Goal: Task Accomplishment & Management: Complete application form

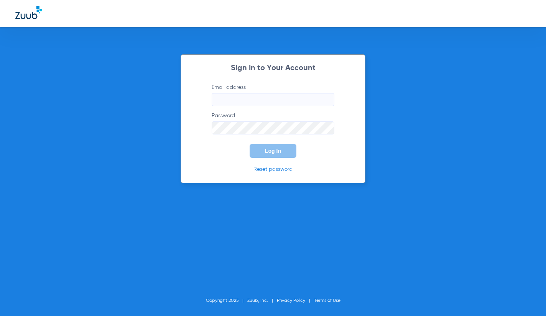
click at [272, 105] on input "Email address" at bounding box center [273, 99] width 123 height 13
type input "K"
type input "[EMAIL_ADDRESS][DOMAIN_NAME]"
click at [249, 144] on button "Log In" at bounding box center [272, 151] width 47 height 14
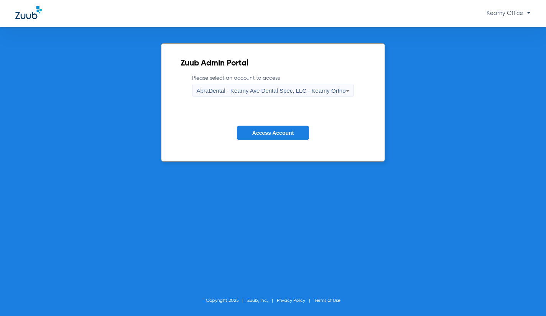
click at [282, 84] on mat-select "AbraDental - Kearny Ave Dental Spec, LLC - Kearny Ortho" at bounding box center [272, 90] width 161 height 13
click at [282, 86] on div "AbraDental - Kearny Ave Dental Spec, LLC - Kearny Ortho" at bounding box center [270, 90] width 149 height 13
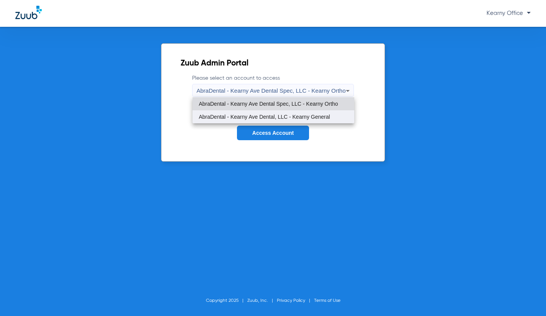
click at [274, 115] on span "AbraDental - Kearny Ave Dental, LLC - Kearny General" at bounding box center [264, 116] width 131 height 5
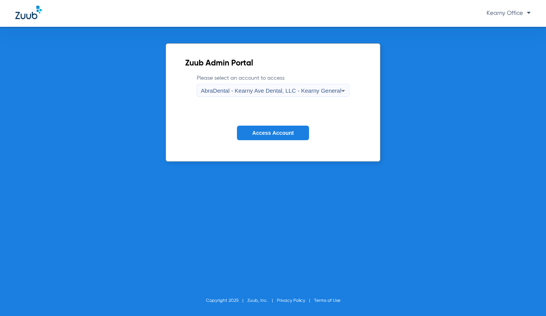
click at [271, 139] on button "Access Account" at bounding box center [273, 133] width 72 height 15
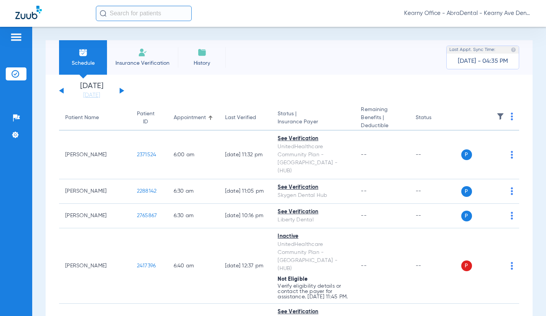
click at [131, 10] on input "text" at bounding box center [144, 13] width 96 height 15
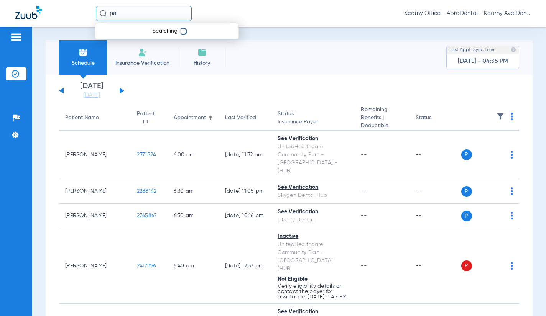
type input "p"
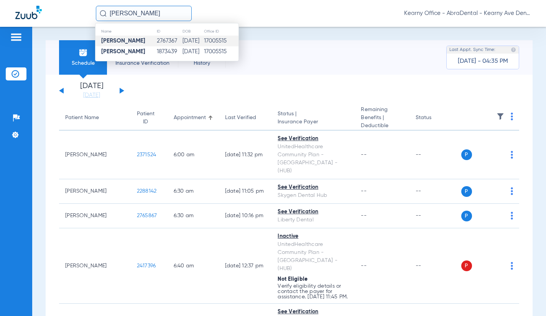
type input "[PERSON_NAME]"
click at [156, 39] on td "2767367" at bounding box center [169, 41] width 26 height 11
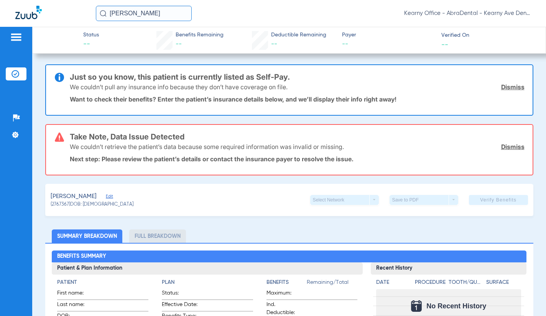
click at [509, 86] on link "Dismiss" at bounding box center [512, 87] width 23 height 8
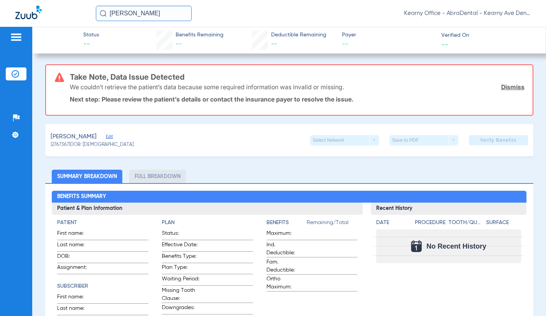
click at [515, 89] on link "Dismiss" at bounding box center [512, 87] width 23 height 8
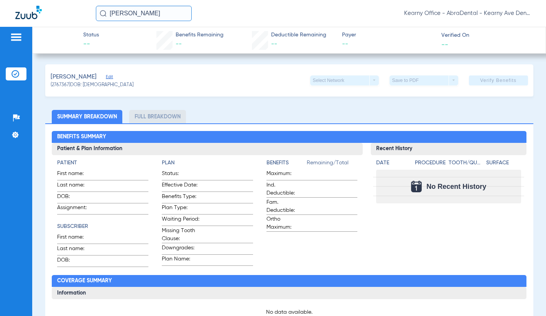
click at [106, 80] on span "Edit" at bounding box center [109, 77] width 7 height 7
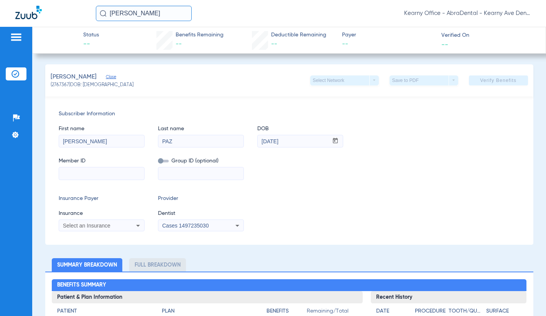
click at [93, 178] on input at bounding box center [101, 173] width 85 height 12
click at [97, 176] on input at bounding box center [101, 173] width 85 height 12
paste input "902946286"
type input "902946286"
click at [98, 223] on span "Select an Insurance" at bounding box center [87, 226] width 48 height 6
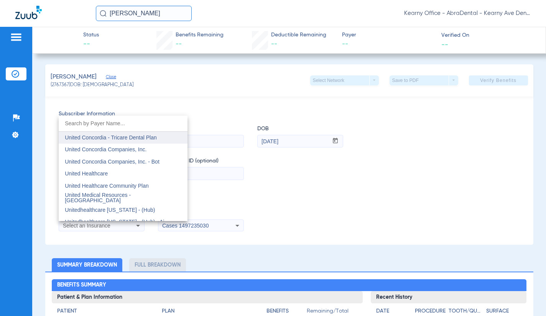
scroll to position [4541, 0]
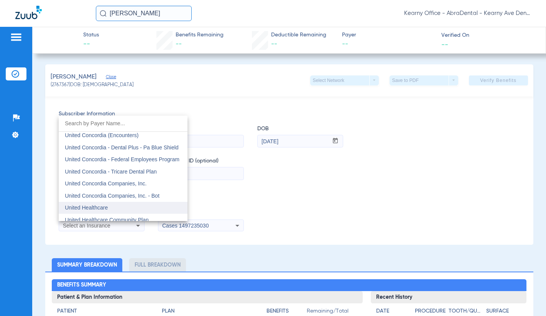
click at [113, 205] on mat-option "United Healthcare" at bounding box center [123, 208] width 129 height 12
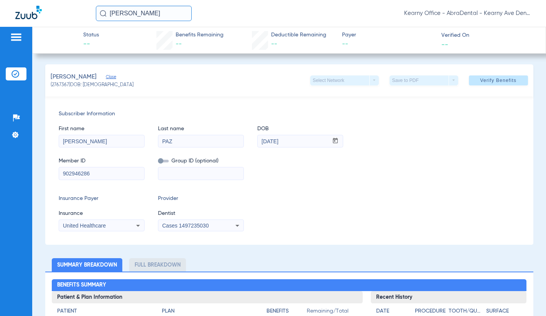
click at [185, 224] on span "Cases 1497235030" at bounding box center [185, 226] width 46 height 6
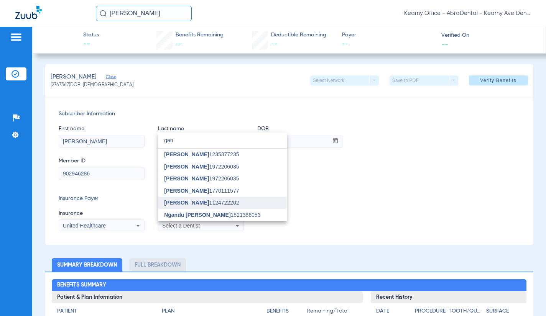
type input "gan"
click at [197, 205] on span "[PERSON_NAME] 1124722202" at bounding box center [201, 202] width 75 height 5
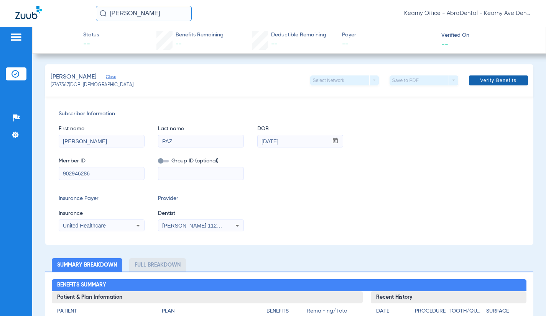
click at [500, 82] on span "Verify Benefits" at bounding box center [498, 80] width 36 height 6
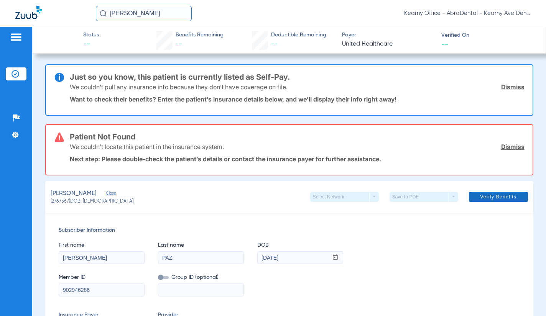
drag, startPoint x: 508, startPoint y: 148, endPoint x: 509, endPoint y: 132, distance: 15.7
click at [508, 148] on link "Dismiss" at bounding box center [512, 147] width 23 height 8
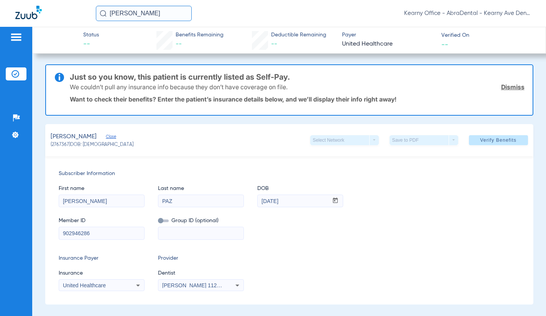
click at [507, 90] on link "Dismiss" at bounding box center [512, 87] width 23 height 8
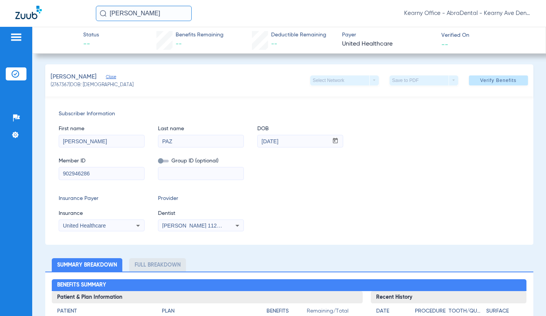
click at [405, 198] on div "Insurance Payer Insurance United Healthcare Provider Dentist [PERSON_NAME] 1124…" at bounding box center [289, 213] width 461 height 37
click at [216, 22] on div "[PERSON_NAME] Office - AbraDental - Kearny Ave Dental, LLC - Kearny General" at bounding box center [273, 13] width 546 height 27
click at [332, 202] on div "Insurance Payer Insurance United Healthcare Provider Dentist [PERSON_NAME] 1124…" at bounding box center [289, 213] width 461 height 37
click at [84, 172] on input "902946286" at bounding box center [101, 173] width 85 height 12
click at [98, 173] on input "902946286" at bounding box center [101, 173] width 85 height 12
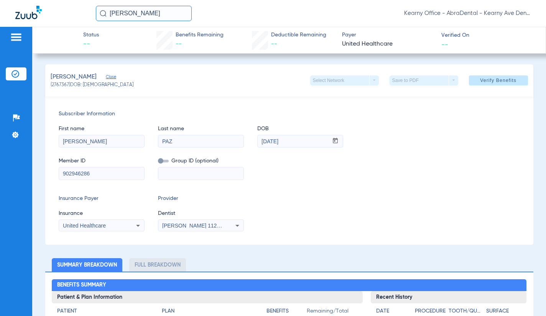
drag, startPoint x: 114, startPoint y: 173, endPoint x: 52, endPoint y: 174, distance: 61.7
click at [52, 174] on div "Subscriber Information First name [PERSON_NAME] Last name [PERSON_NAME] mm / dd…" at bounding box center [289, 171] width 488 height 148
click at [181, 186] on div "Subscriber Information First name [PERSON_NAME] Last name [PERSON_NAME] mm / dd…" at bounding box center [289, 171] width 488 height 148
click at [94, 184] on div "Subscriber Information First name [PERSON_NAME] Last name [PERSON_NAME] mm / dd…" at bounding box center [289, 171] width 488 height 148
click at [100, 171] on input "902946286" at bounding box center [101, 173] width 85 height 12
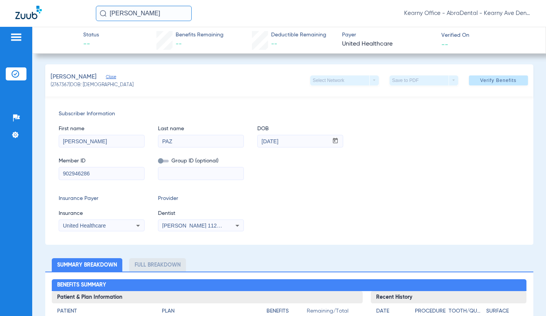
click at [148, 15] on input "[PERSON_NAME]" at bounding box center [144, 13] width 96 height 15
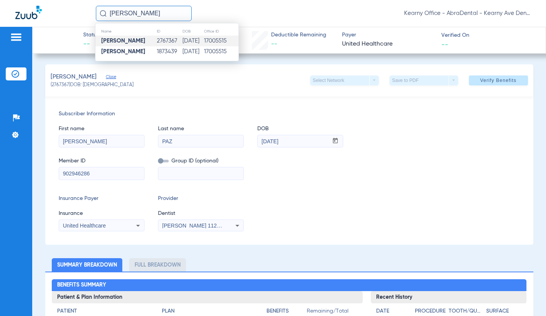
click at [150, 0] on div "[PERSON_NAME] Name ID DOB Office ID [PERSON_NAME] 2767367 [DATE] 17005515 [PERS…" at bounding box center [273, 13] width 546 height 27
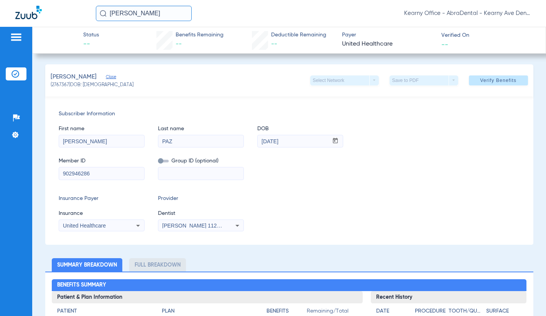
click at [148, 14] on input "[PERSON_NAME]" at bounding box center [144, 13] width 96 height 15
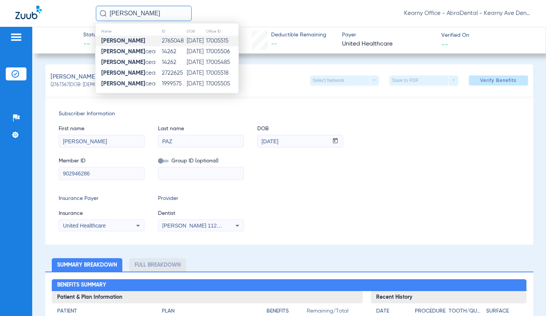
type input "[PERSON_NAME]"
click at [161, 40] on td "2765048" at bounding box center [173, 41] width 25 height 11
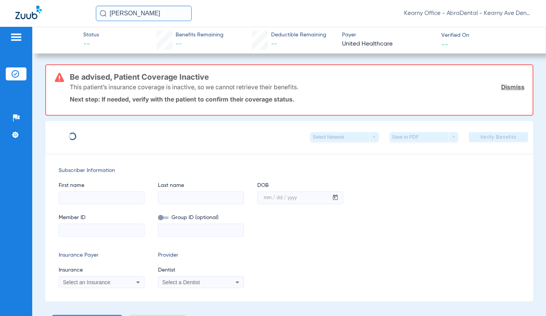
click at [93, 199] on input at bounding box center [101, 198] width 85 height 12
click at [507, 88] on link "Dismiss" at bounding box center [512, 87] width 23 height 8
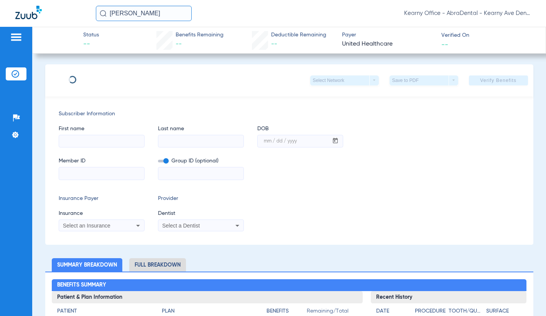
type input "[PERSON_NAME]"
type input "RAMBALLI"
type input "[DATE]"
type input "991844225"
type input "906344"
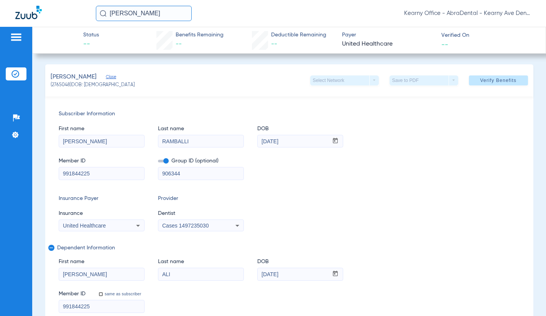
drag, startPoint x: 127, startPoint y: 172, endPoint x: 53, endPoint y: 169, distance: 74.4
click at [53, 169] on div "Subscriber Information First name [PERSON_NAME] Last name [PERSON_NAME] mm / dd…" at bounding box center [289, 212] width 488 height 230
type input "424736471"
click at [166, 164] on label at bounding box center [163, 161] width 11 height 8
click at [158, 162] on input "checkbox" at bounding box center [158, 162] width 0 height 0
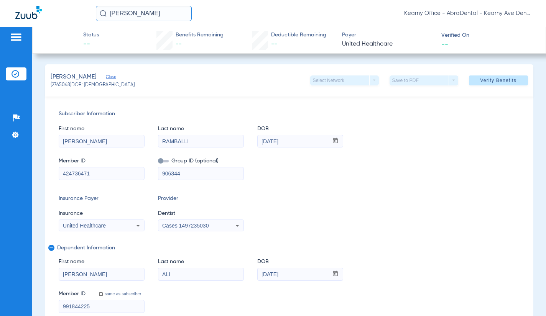
drag, startPoint x: 190, startPoint y: 172, endPoint x: 146, endPoint y: 176, distance: 44.2
click at [146, 176] on div "Member ID 424736471 Group ID (optional) 906344" at bounding box center [289, 165] width 461 height 30
click at [115, 227] on div "United Healthcare" at bounding box center [94, 225] width 62 height 5
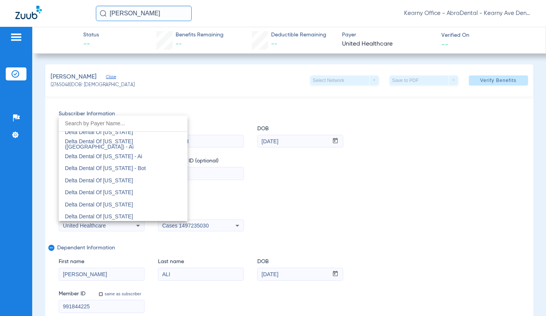
scroll to position [1755, 0]
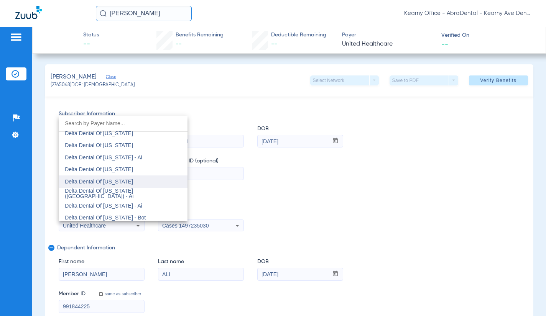
click at [141, 182] on mat-option "Delta Dental Of [US_STATE]" at bounding box center [123, 182] width 129 height 12
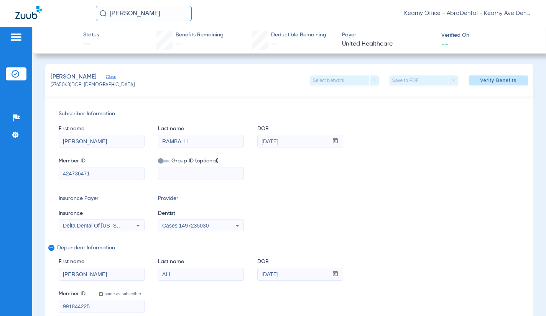
click at [206, 224] on span "Cases 1497235030" at bounding box center [185, 226] width 46 height 6
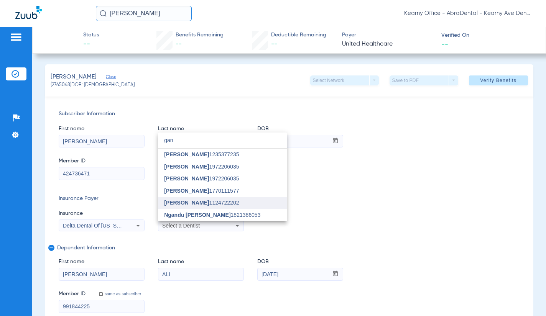
type input "gan"
click at [190, 204] on span "[PERSON_NAME] 1124722202" at bounding box center [201, 202] width 75 height 5
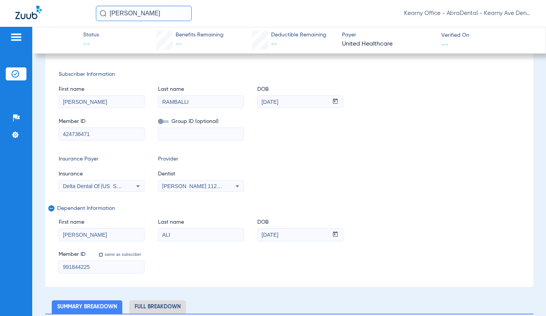
scroll to position [77, 0]
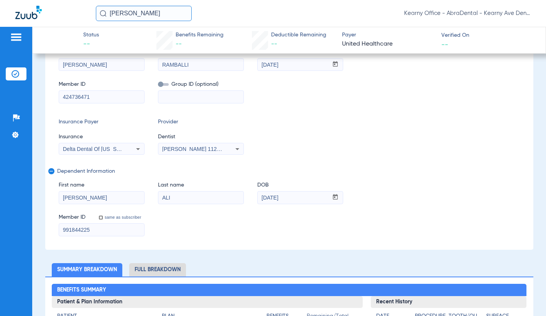
drag, startPoint x: 101, startPoint y: 97, endPoint x: -58, endPoint y: 98, distance: 158.7
click at [0, 98] on html "[PERSON_NAME] Office - AbraDental - Kearny Ave Dental, LLC - Kearny General Pat…" at bounding box center [273, 158] width 546 height 316
click at [76, 228] on input "991844225" at bounding box center [101, 230] width 85 height 12
click at [110, 228] on input "991844225" at bounding box center [101, 230] width 85 height 12
drag, startPoint x: 114, startPoint y: 229, endPoint x: 23, endPoint y: 230, distance: 91.2
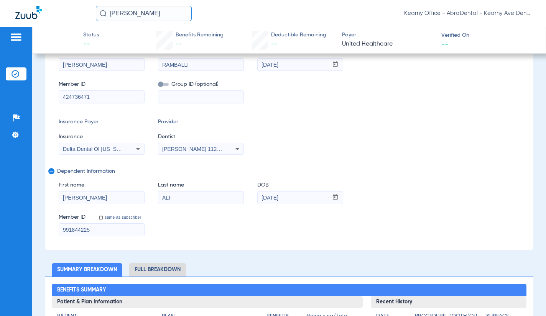
click at [23, 230] on div "Patients Insurance Verification Setup Help Center Settings Status -- Benefits R…" at bounding box center [273, 185] width 546 height 316
paste input "424736471"
type input "424736471"
click at [494, 117] on div "Subscriber Information First name [PERSON_NAME] Last name RAMBALLI DOB mm / dd …" at bounding box center [289, 135] width 488 height 230
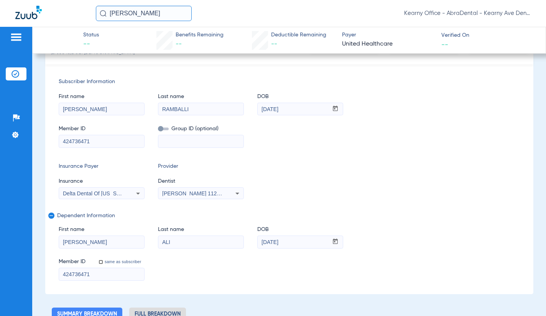
scroll to position [0, 0]
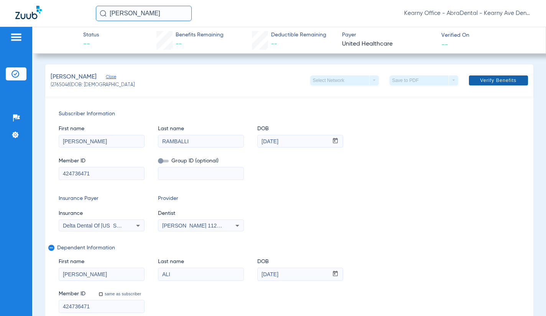
click at [504, 80] on span "Verify Benefits" at bounding box center [498, 80] width 36 height 6
click at [391, 175] on div "Member ID 424736471 Group ID (optional)" at bounding box center [289, 165] width 461 height 30
drag, startPoint x: 455, startPoint y: 202, endPoint x: 441, endPoint y: 165, distance: 38.8
click at [455, 200] on div "Insurance Payer Insurance Delta Dental Of [US_STATE] Provider Dentist [PERSON_N…" at bounding box center [289, 213] width 461 height 37
click at [471, 132] on div "First name [PERSON_NAME] Last name [PERSON_NAME] DOB mm / dd / yyyy [DATE]" at bounding box center [289, 133] width 461 height 30
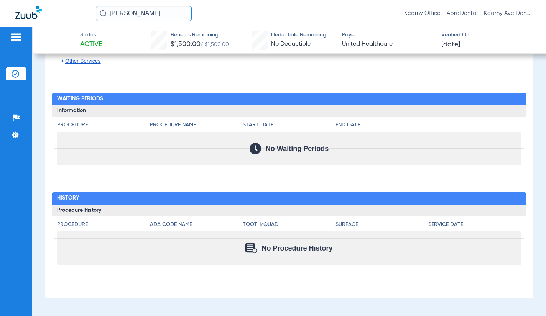
scroll to position [967, 0]
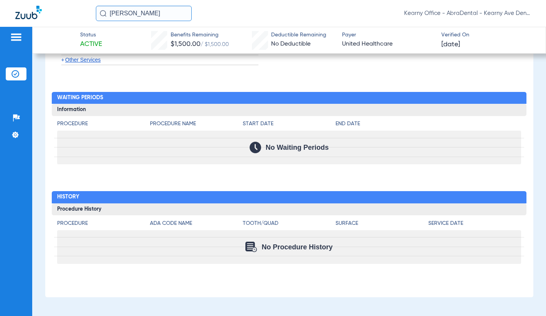
drag, startPoint x: 103, startPoint y: 16, endPoint x: 46, endPoint y: 16, distance: 57.1
click at [46, 16] on div "[PERSON_NAME] Office - AbraDental - Kearny Ave Dental, LLC - Kearny General" at bounding box center [273, 13] width 546 height 27
type input "J"
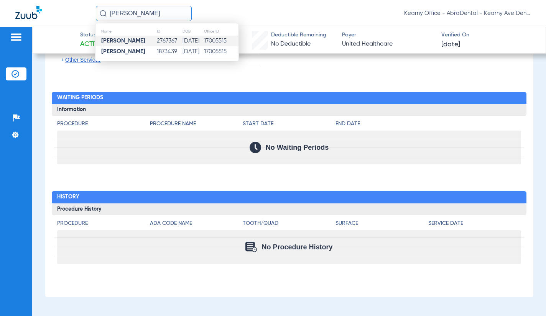
type input "[PERSON_NAME]"
click at [182, 45] on td "[DATE]" at bounding box center [192, 41] width 21 height 11
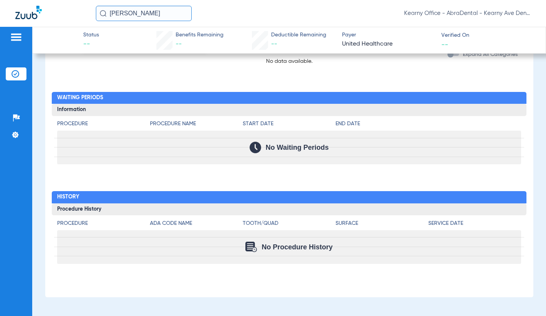
type input "[PERSON_NAME]"
type input "PAZ"
type input "[DATE]"
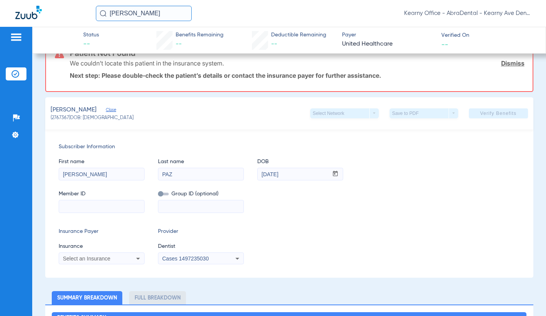
scroll to position [200, 0]
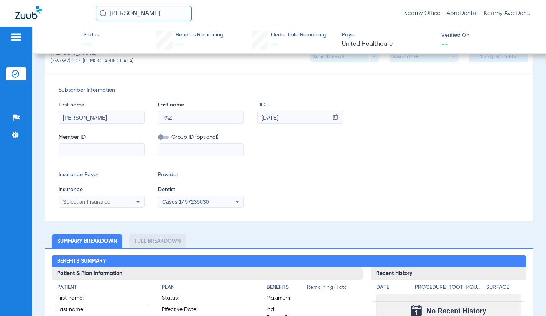
click at [98, 146] on input at bounding box center [101, 150] width 85 height 12
paste input "603297112"
type input "603297112"
click at [115, 203] on div "Select an Insurance" at bounding box center [94, 201] width 62 height 5
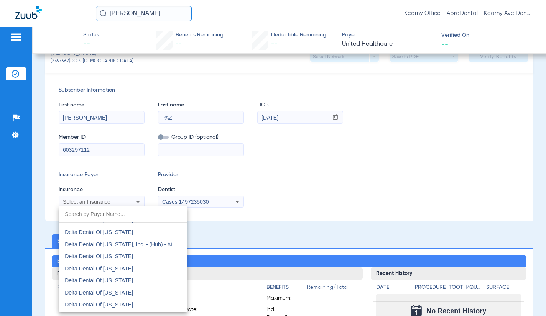
scroll to position [1763, 0]
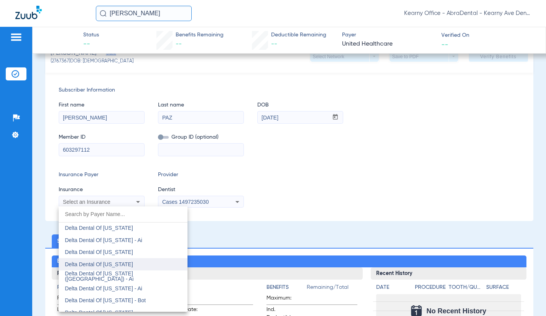
click at [125, 266] on span "Delta Dental Of [US_STATE]" at bounding box center [99, 264] width 68 height 6
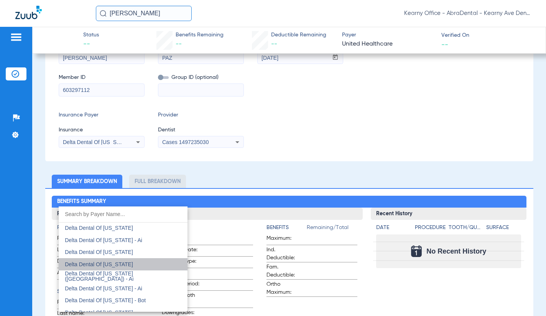
scroll to position [140, 0]
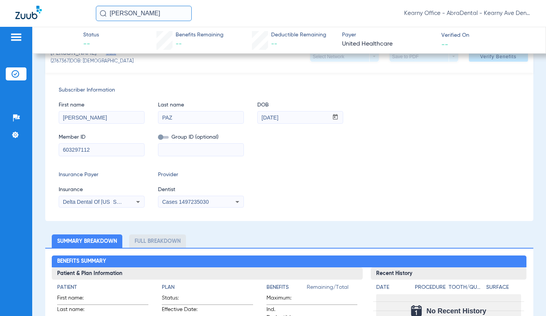
click at [223, 200] on div "Cases 1497235030" at bounding box center [193, 201] width 62 height 5
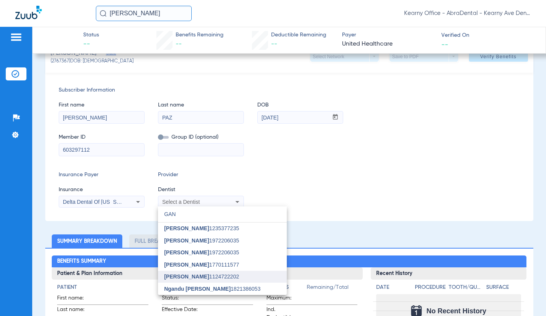
type input "GAN"
click at [219, 277] on mat-option "[PERSON_NAME] 1124722202" at bounding box center [222, 277] width 129 height 12
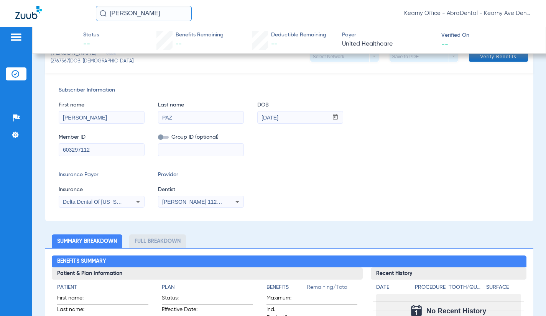
click at [498, 60] on span at bounding box center [498, 57] width 59 height 18
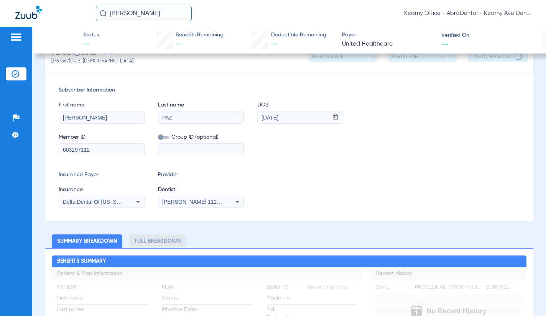
scroll to position [0, 0]
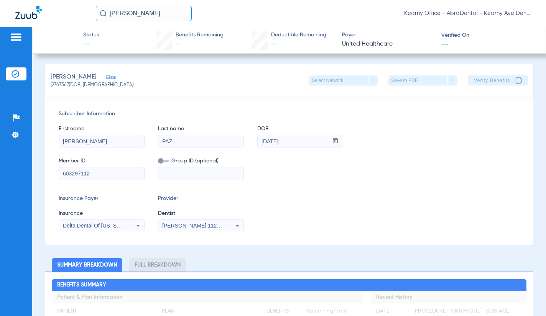
click at [509, 157] on div "Member ID 603297112 Group ID (optional)" at bounding box center [289, 165] width 461 height 30
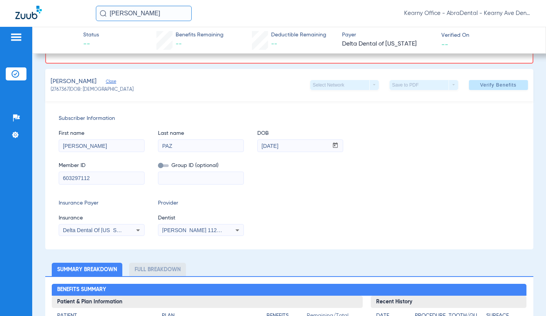
scroll to position [115, 0]
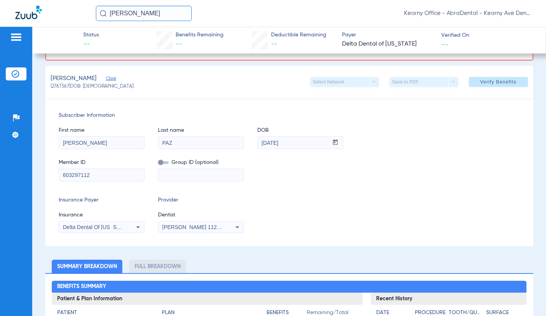
drag, startPoint x: 400, startPoint y: 214, endPoint x: 405, endPoint y: 205, distance: 10.6
click at [400, 212] on div "Insurance Payer Insurance Delta Dental Of [US_STATE] Provider Dentist [PERSON_N…" at bounding box center [289, 214] width 461 height 37
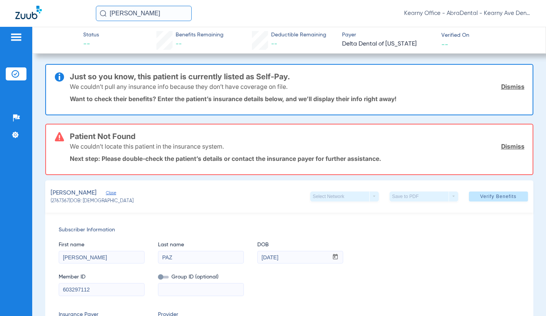
scroll to position [0, 0]
click at [504, 147] on link "Dismiss" at bounding box center [512, 147] width 23 height 8
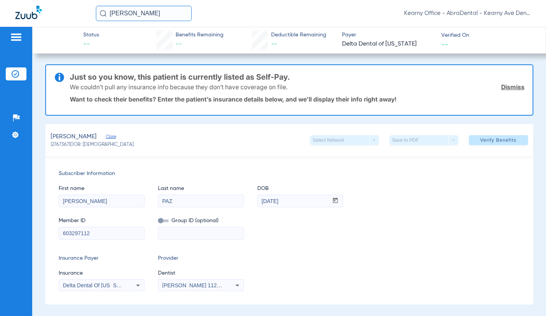
click at [512, 88] on link "Dismiss" at bounding box center [512, 87] width 23 height 8
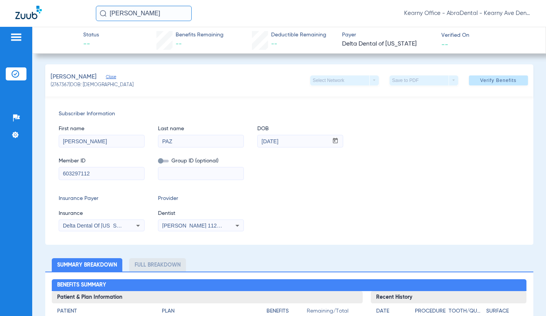
click at [411, 185] on div "Subscriber Information First name [PERSON_NAME] Last name [PERSON_NAME] mm / dd…" at bounding box center [289, 171] width 488 height 148
